Goal: Check status: Check status

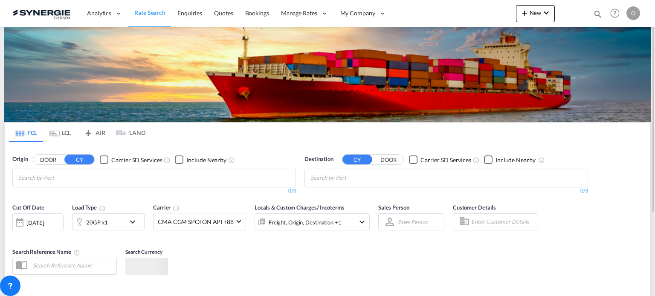
click at [597, 12] on md-icon "icon-magnify" at bounding box center [597, 13] width 9 height 9
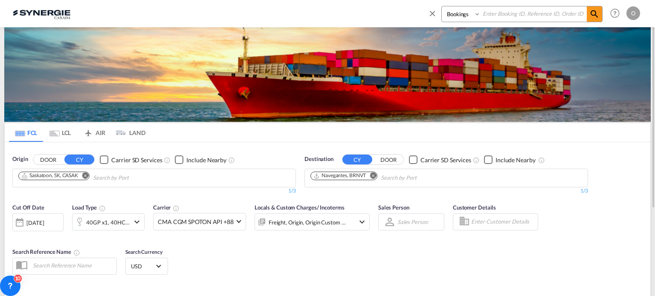
click at [457, 13] on select "Bookings Quotes Enquiries" at bounding box center [461, 13] width 40 height 15
select select "Quotes"
click at [441, 6] on select "Bookings Quotes Enquiries" at bounding box center [461, 13] width 40 height 15
click at [523, 12] on input at bounding box center [533, 13] width 106 height 15
paste input "SYC000012774"
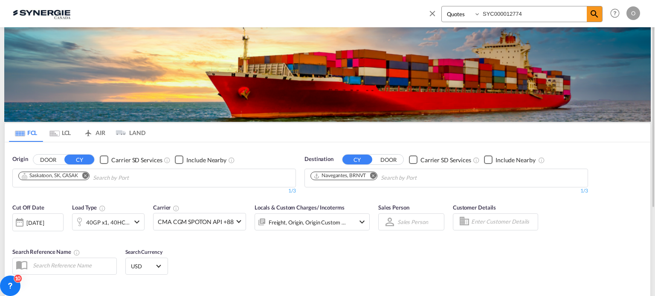
type input "SYC000012774"
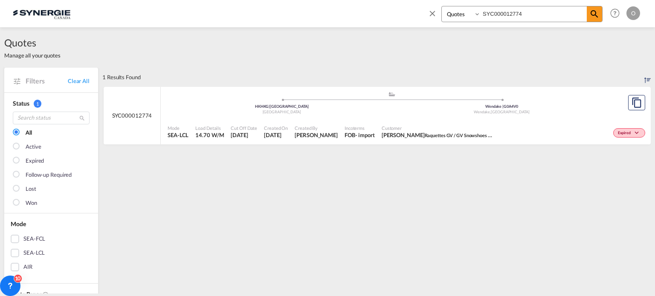
click at [351, 122] on div "Incoterms FOB - import" at bounding box center [359, 131] width 37 height 21
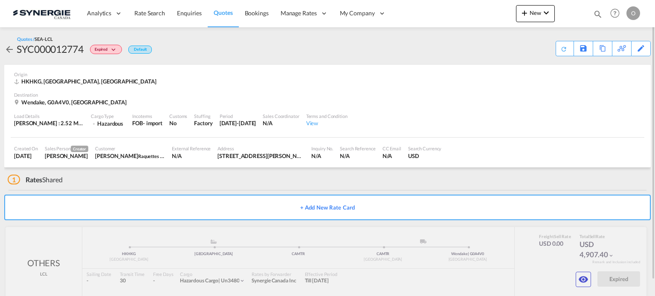
scroll to position [16, 0]
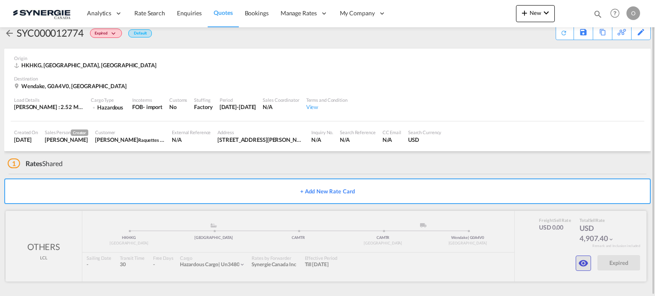
click at [588, 264] on md-icon "icon-eye" at bounding box center [583, 263] width 10 height 10
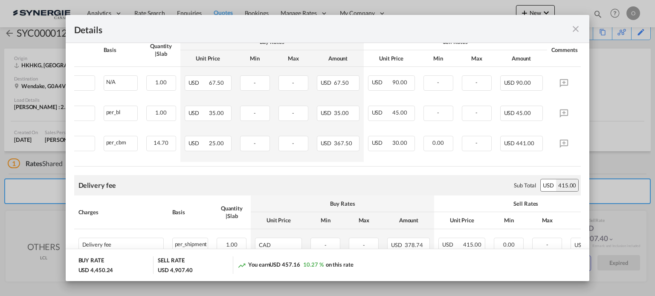
scroll to position [586, 0]
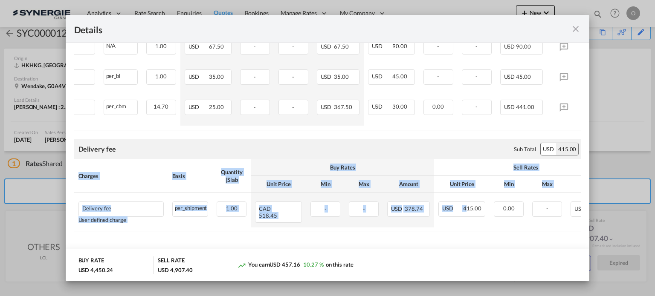
drag, startPoint x: 465, startPoint y: 228, endPoint x: 281, endPoint y: 238, distance: 184.8
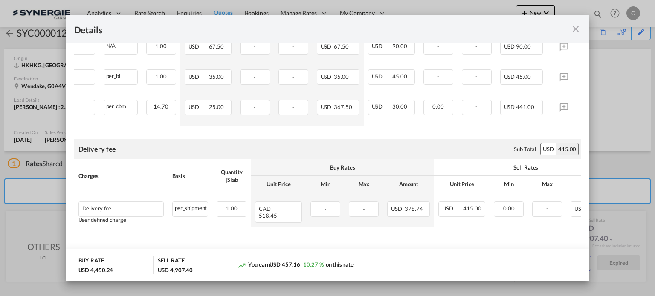
drag, startPoint x: 290, startPoint y: 233, endPoint x: 176, endPoint y: 235, distance: 114.2
click at [574, 35] on div "Details" at bounding box center [328, 29] width 524 height 28
click at [576, 30] on md-icon "icon-close fg-AAA8AD m-0 cursor" at bounding box center [575, 29] width 10 height 10
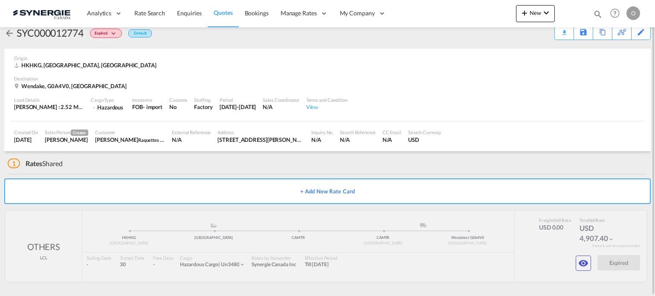
click at [600, 12] on md-icon "icon-magnify" at bounding box center [597, 13] width 9 height 9
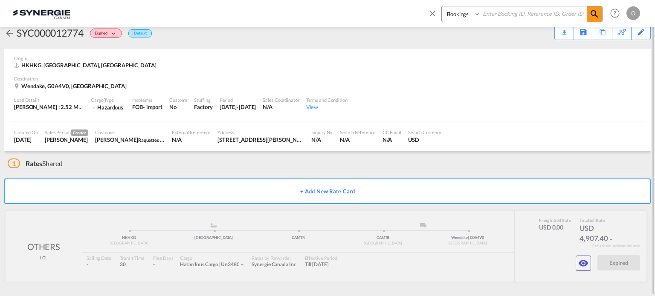
drag, startPoint x: 472, startPoint y: 20, endPoint x: 460, endPoint y: 20, distance: 11.5
click at [472, 20] on select "Bookings Quotes Enquiries" at bounding box center [461, 13] width 40 height 15
click at [441, 6] on select "Bookings Quotes Enquiries" at bounding box center [461, 13] width 40 height 15
click at [453, 13] on select "Bookings Quotes Enquiries" at bounding box center [461, 13] width 40 height 15
select select "Quotes"
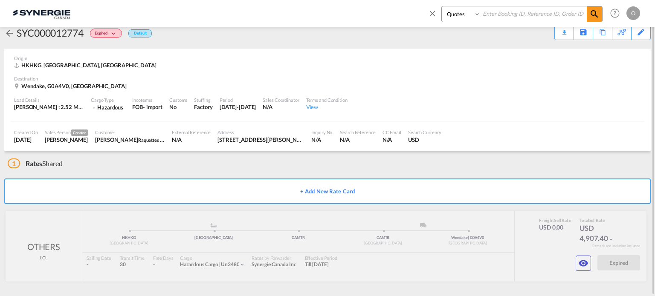
click at [441, 6] on select "Bookings Quotes Enquiries" at bounding box center [461, 13] width 40 height 15
click at [497, 17] on input at bounding box center [533, 13] width 106 height 15
paste input "SYC000013400"
type input "SYC000013400"
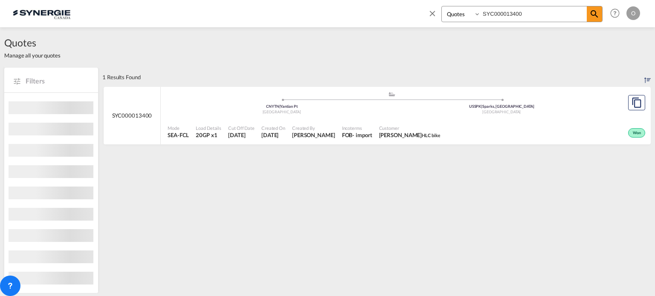
click at [349, 116] on div ".a{fill:#aaa8ad;} .a{fill:#aaa8ad;} CNYTN | Yantian Pt China USSPK | [GEOGRAPHI…" at bounding box center [391, 104] width 448 height 26
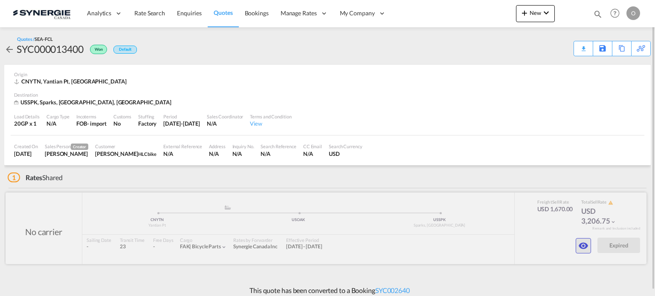
click at [590, 248] on button "button" at bounding box center [582, 245] width 15 height 15
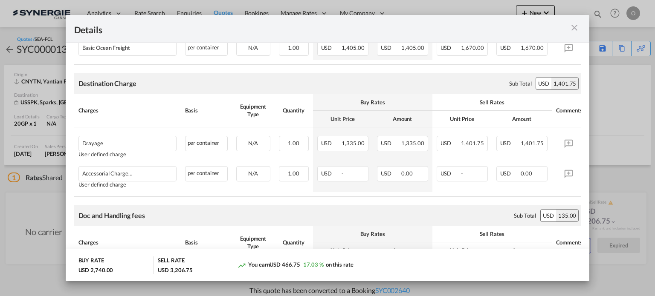
scroll to position [128, 0]
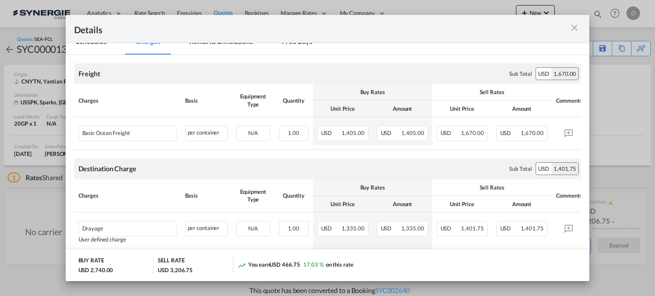
click at [576, 27] on md-icon "icon-close m-3 fg-AAA8AD cursor" at bounding box center [574, 28] width 10 height 10
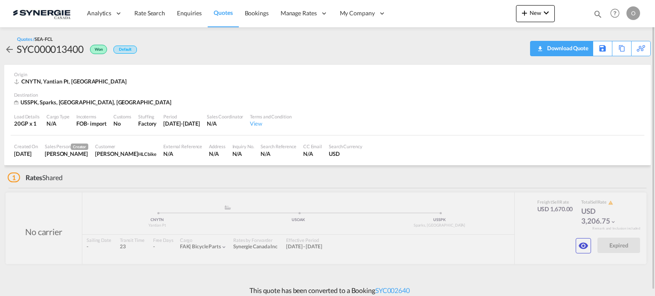
click at [580, 47] on div "Download Quote" at bounding box center [566, 48] width 43 height 14
click at [596, 12] on md-icon "icon-magnify" at bounding box center [597, 13] width 9 height 9
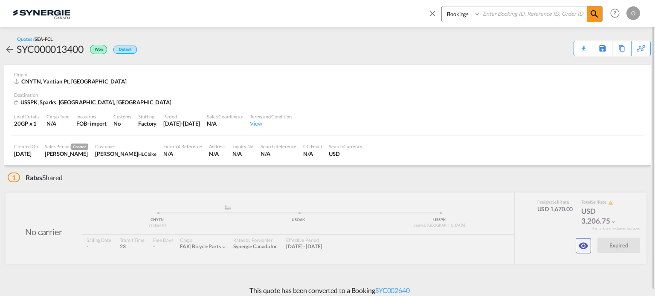
click at [444, 13] on select "Bookings Quotes Enquiries" at bounding box center [461, 13] width 40 height 15
select select "Quotes"
click at [441, 6] on select "Bookings Quotes Enquiries" at bounding box center [461, 13] width 40 height 15
paste input "SYC000013609"
type input "SYC000013609"
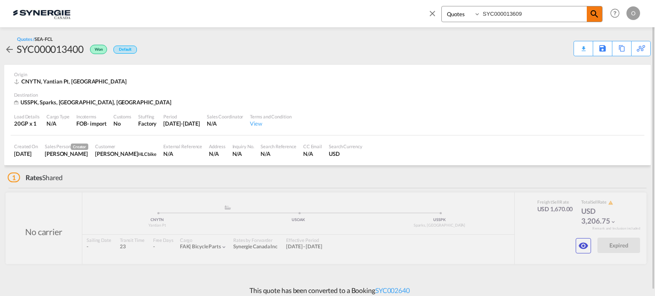
click at [591, 13] on md-icon "icon-magnify" at bounding box center [594, 14] width 10 height 10
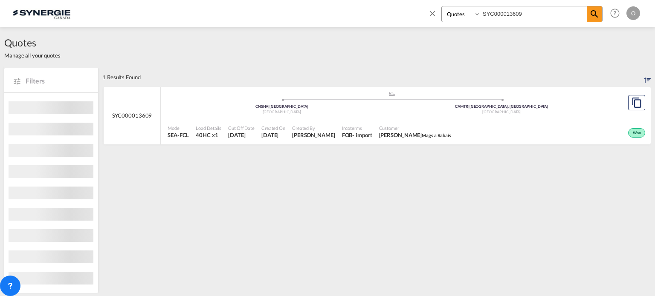
click at [390, 131] on span "Ludovic Leconte Mags a Rabais" at bounding box center [415, 135] width 72 height 8
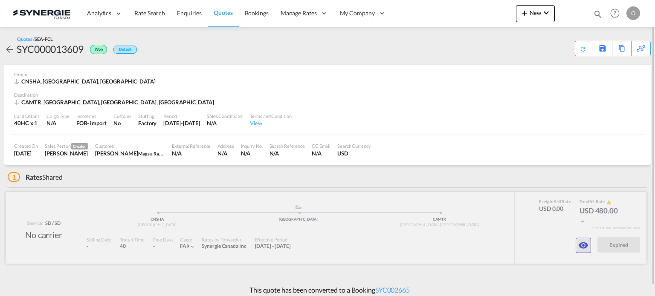
click at [585, 245] on md-icon "icon-eye" at bounding box center [583, 245] width 10 height 10
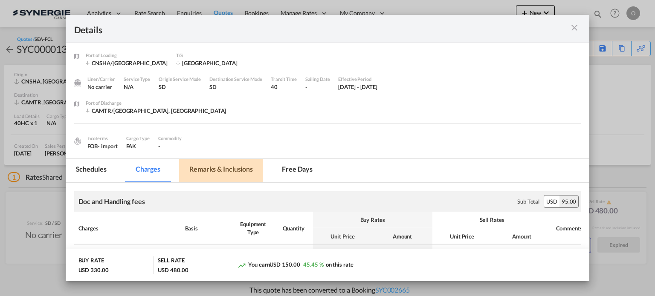
click at [216, 175] on md-tab-item "Remarks & Inclusions" at bounding box center [221, 170] width 84 height 23
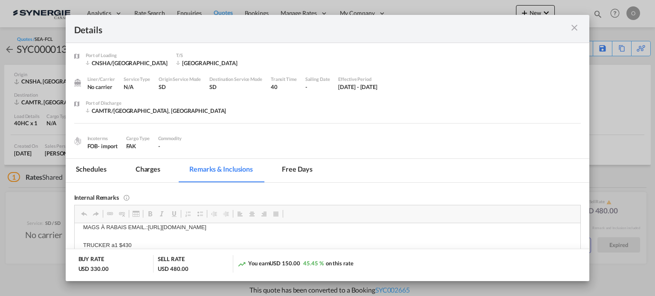
scroll to position [26, 0]
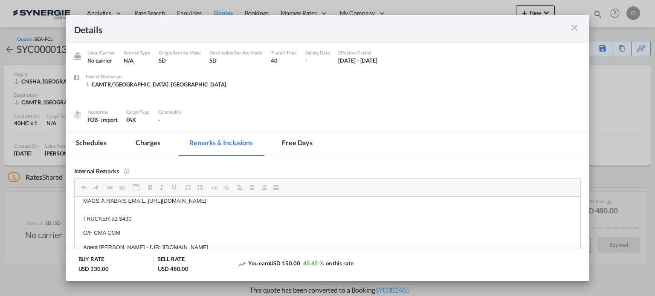
drag, startPoint x: 136, startPoint y: 205, endPoint x: 139, endPoint y: 238, distance: 33.4
